Goal: Task Accomplishment & Management: Manage account settings

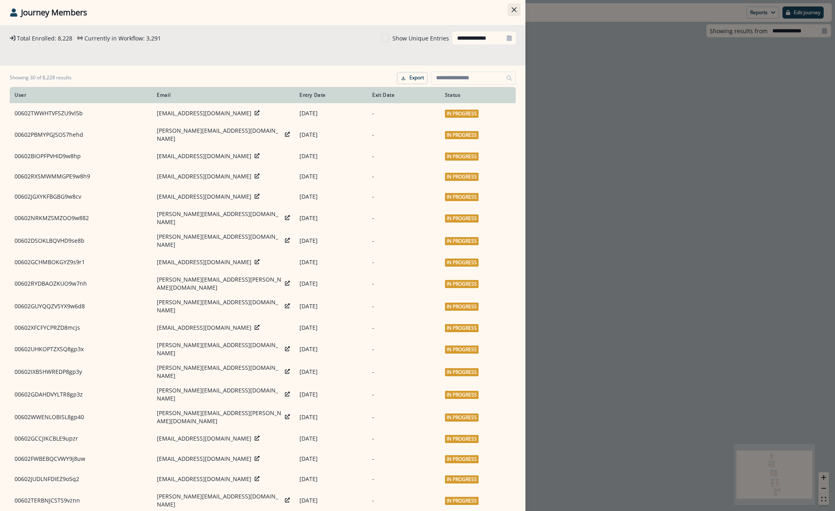
click at [518, 12] on button "Close" at bounding box center [514, 9] width 13 height 13
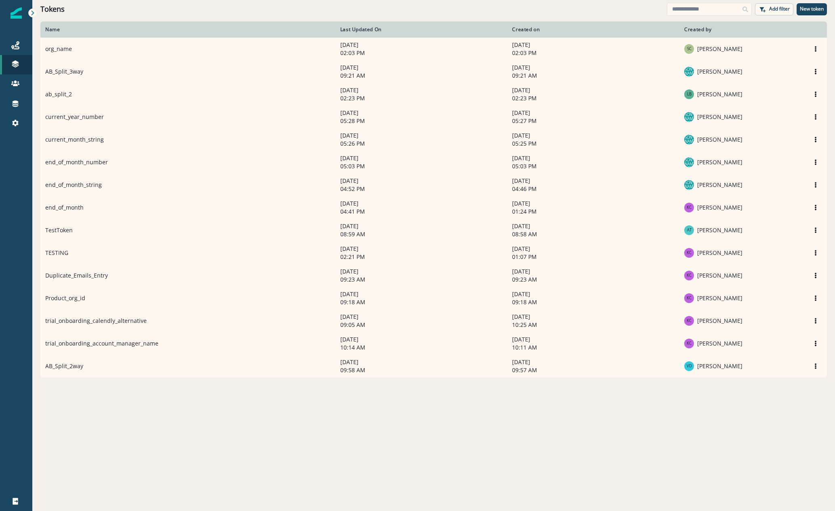
drag, startPoint x: 17, startPoint y: 40, endPoint x: 31, endPoint y: 34, distance: 14.3
click at [18, 40] on link "Journeys" at bounding box center [16, 45] width 32 height 19
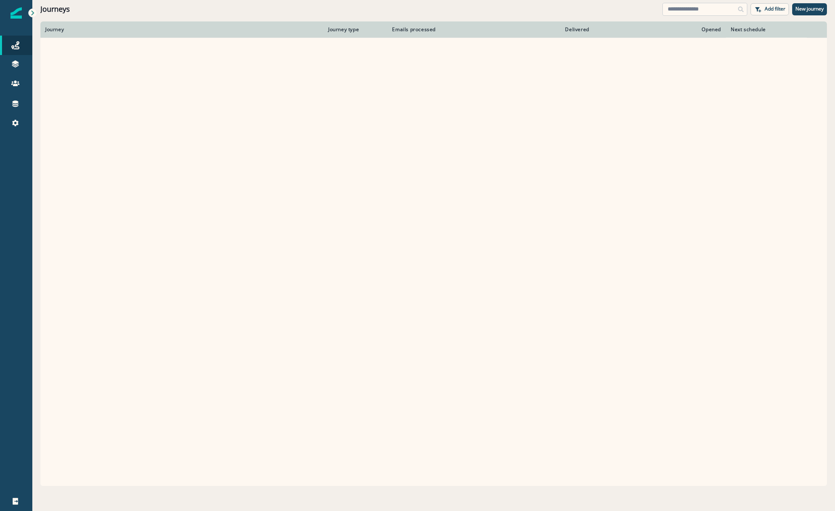
click at [694, 8] on input at bounding box center [705, 9] width 85 height 13
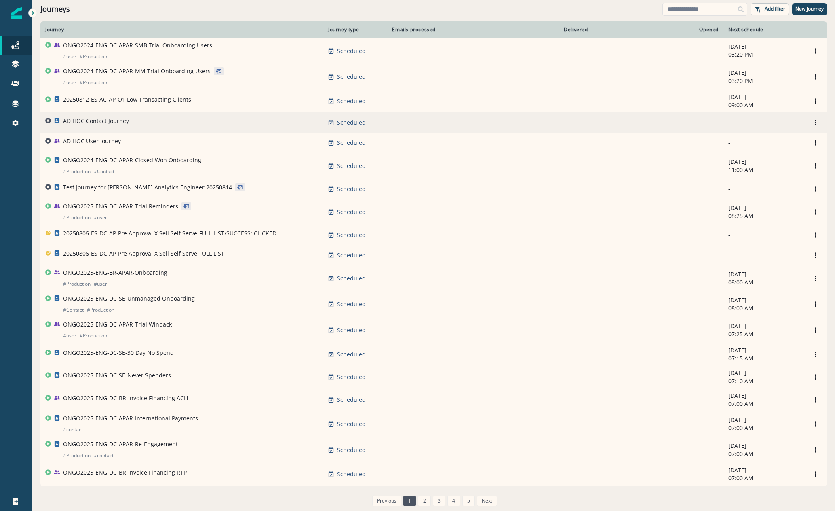
click at [110, 122] on p "AD HOC Contact Journey" at bounding box center [96, 121] width 66 height 8
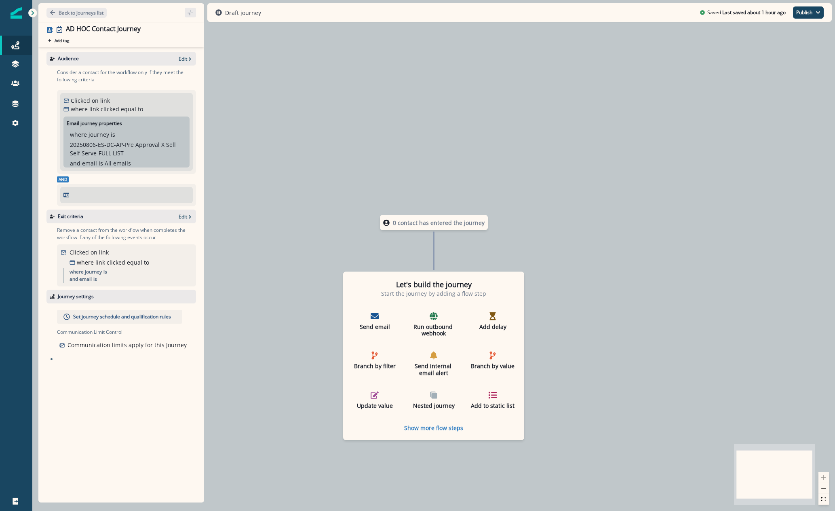
click at [184, 54] on div "Audience Edit" at bounding box center [121, 59] width 150 height 14
click at [182, 59] on p "Edit" at bounding box center [183, 58] width 8 height 7
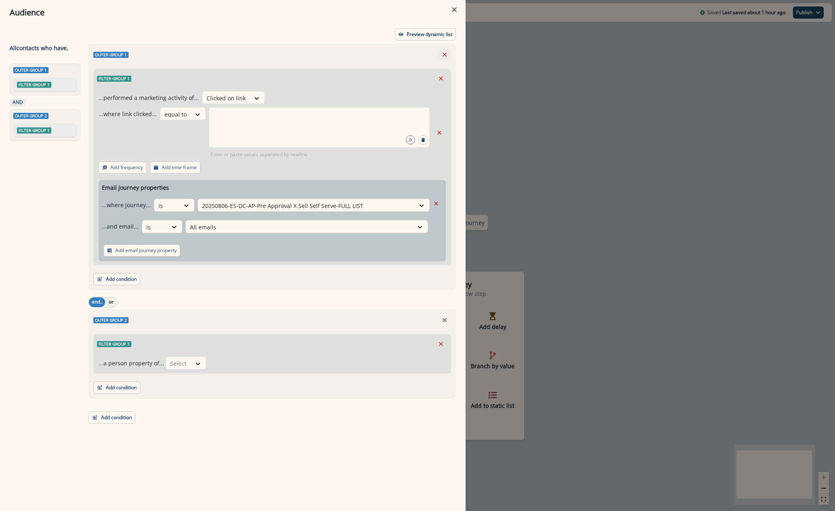
click at [444, 56] on icon "Remove" at bounding box center [445, 55] width 4 height 4
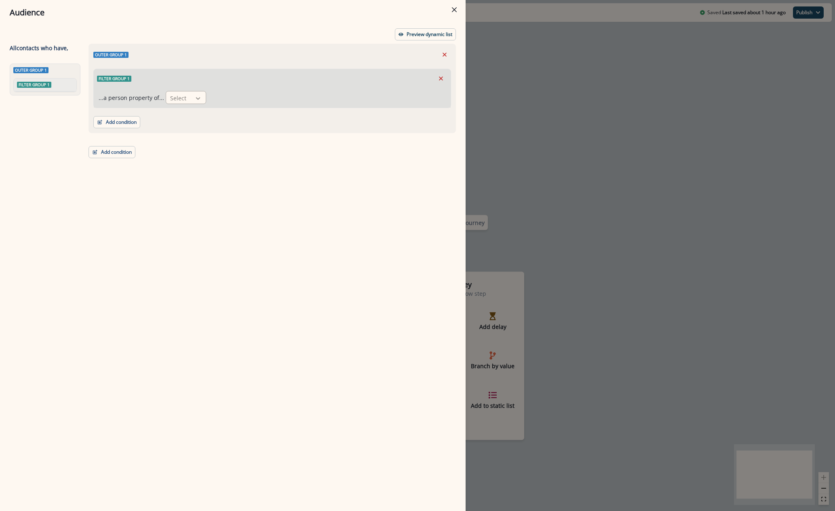
click at [196, 97] on icon at bounding box center [197, 98] width 7 height 8
type input "*****"
click at [182, 94] on div at bounding box center [178, 98] width 17 height 10
type input "*****"
click at [174, 93] on div at bounding box center [178, 98] width 17 height 10
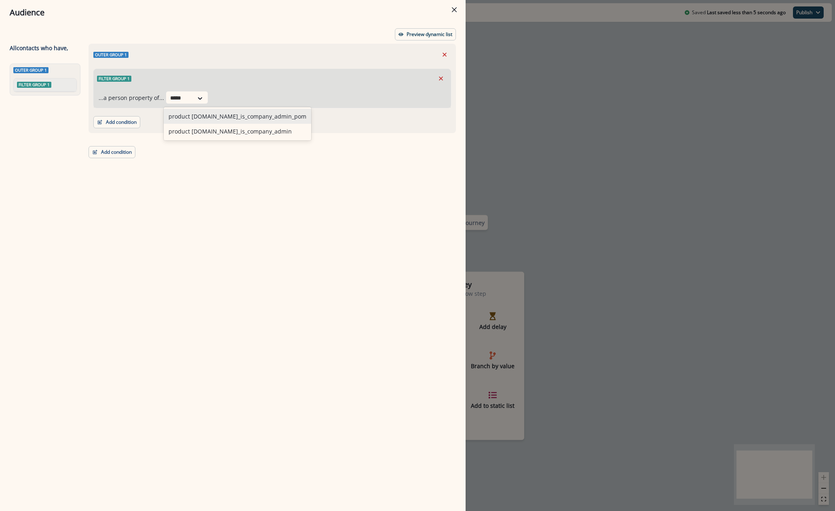
type input "*****"
click at [185, 96] on div "Select" at bounding box center [178, 97] width 25 height 13
type input "*****"
drag, startPoint x: 516, startPoint y: 77, endPoint x: 422, endPoint y: 41, distance: 100.7
click at [516, 77] on div "Audience Preview dynamic list All contact s who have, Outer group 1 Filter grou…" at bounding box center [417, 255] width 835 height 511
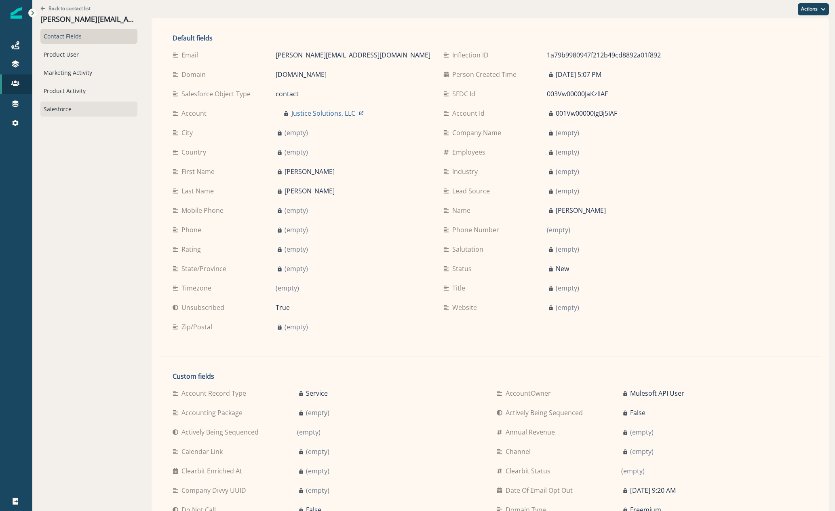
click at [68, 112] on div "Salesforce" at bounding box center [88, 108] width 97 height 15
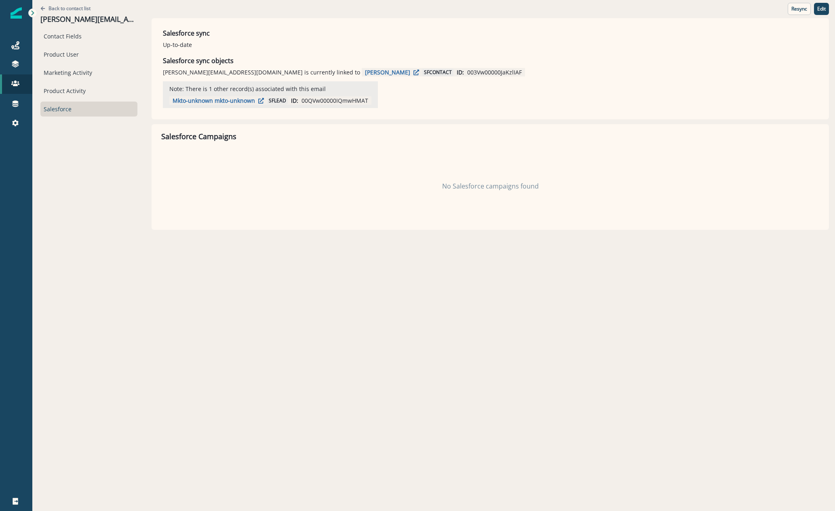
click at [467, 72] on p "003Vw00000JaKzlIAF" at bounding box center [494, 72] width 55 height 8
click at [414, 71] on icon "button" at bounding box center [417, 73] width 6 height 6
click at [233, 99] on p "Mkto-unknown mkto-unknown" at bounding box center [214, 101] width 82 height 8
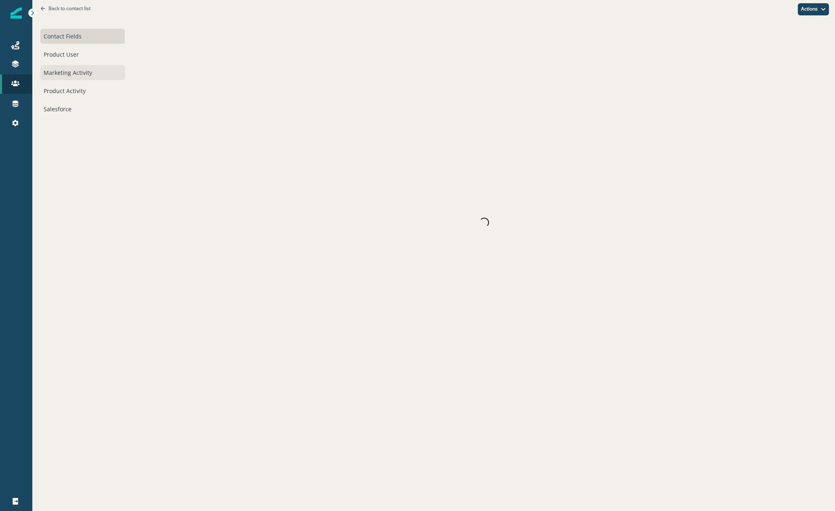
click at [72, 66] on div "Marketing Activity" at bounding box center [82, 72] width 85 height 15
click at [69, 34] on div "Contact Fields" at bounding box center [88, 36] width 97 height 15
